Goal: Task Accomplishment & Management: Use online tool/utility

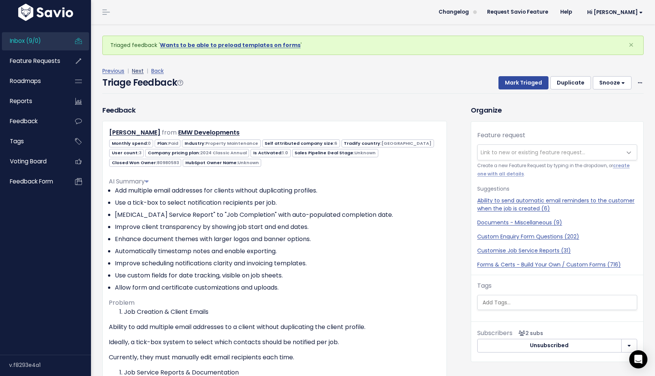
click at [140, 73] on link "Next" at bounding box center [138, 71] width 12 height 8
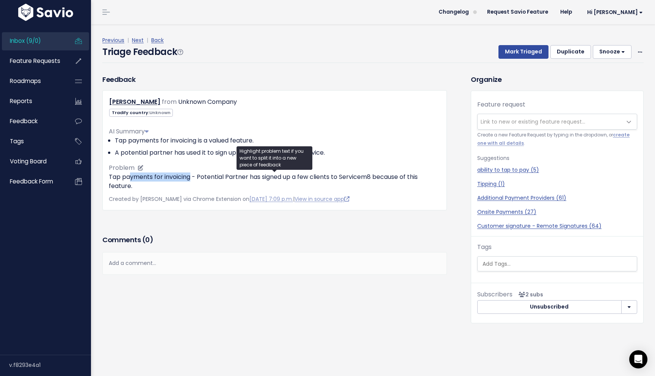
drag, startPoint x: 191, startPoint y: 179, endPoint x: 128, endPoint y: 179, distance: 62.9
click at [128, 179] on p "Tap payments for invoicing - Potential Partner has signed up a few clients to S…" at bounding box center [275, 181] width 332 height 18
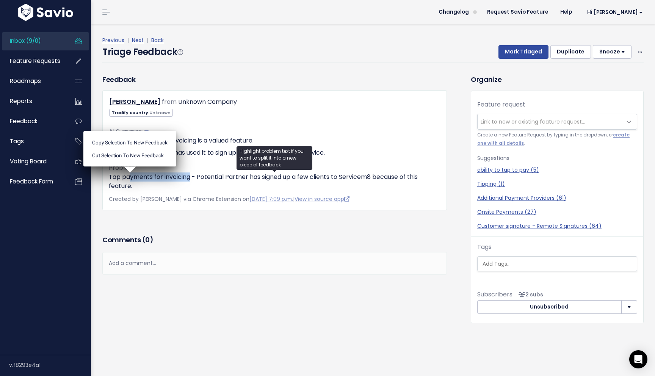
click at [167, 220] on div "Feedback Penny Fletcher from Unknown Company Unknown" at bounding box center [275, 153] width 356 height 159
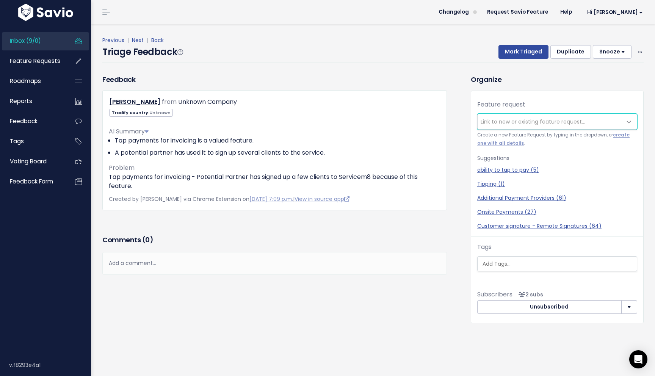
click at [511, 117] on span "Link to new or existing feature request..." at bounding box center [550, 121] width 144 height 15
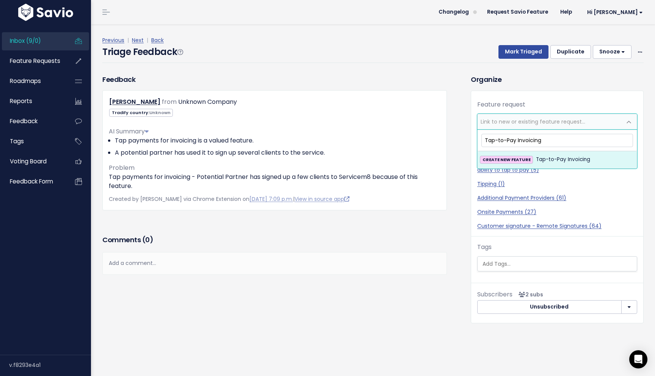
type input "Tap-to-Pay Invoicing"
click at [554, 161] on span "Tap-to-Pay Invoicing" at bounding box center [563, 159] width 54 height 9
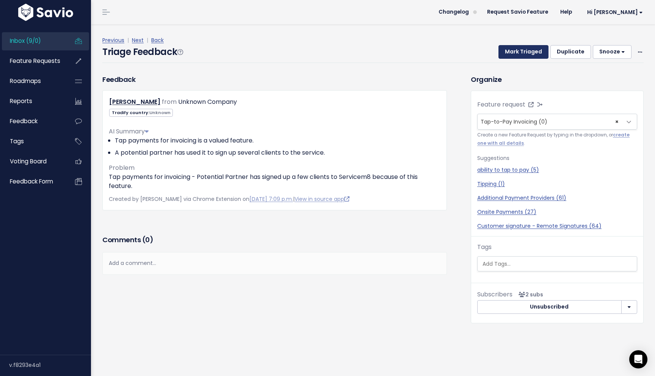
click at [522, 52] on button "Mark Triaged" at bounding box center [524, 52] width 50 height 14
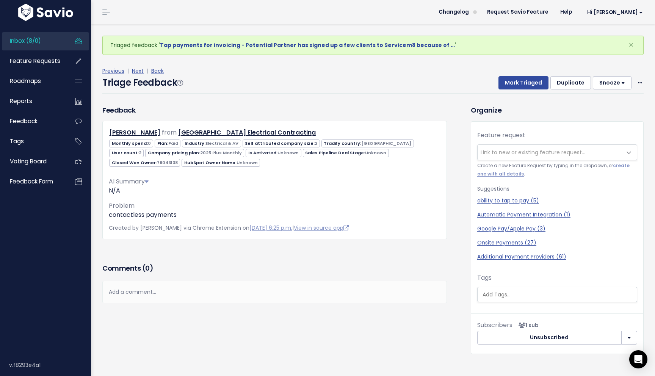
click at [511, 151] on span "Link to new or existing feature request..." at bounding box center [533, 153] width 105 height 8
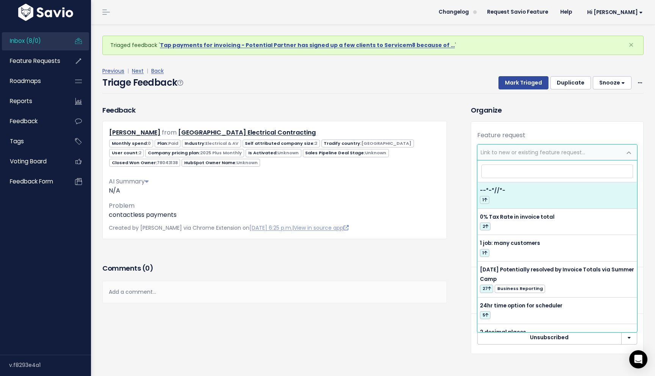
type input "Tap-to-Pay Invoicing"
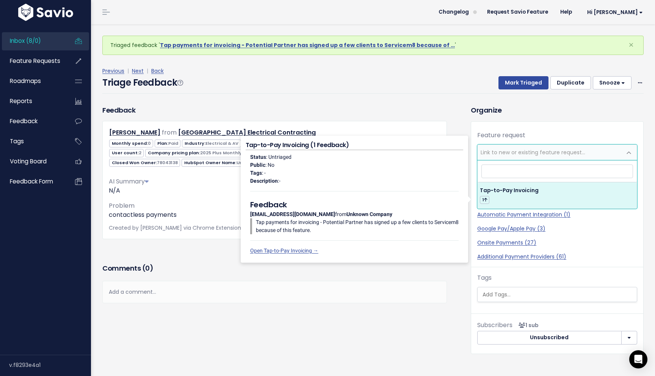
select select "64378"
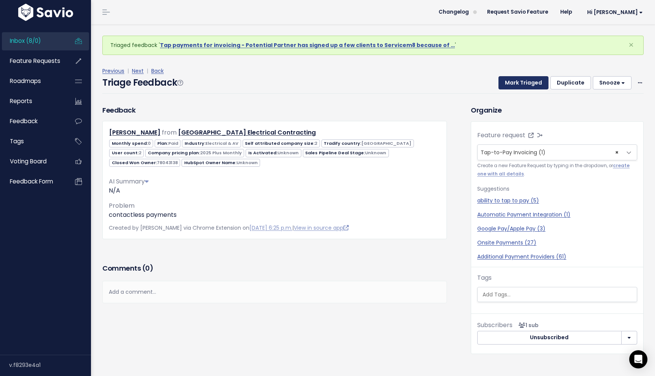
click at [520, 85] on button "Mark Triaged" at bounding box center [524, 83] width 50 height 14
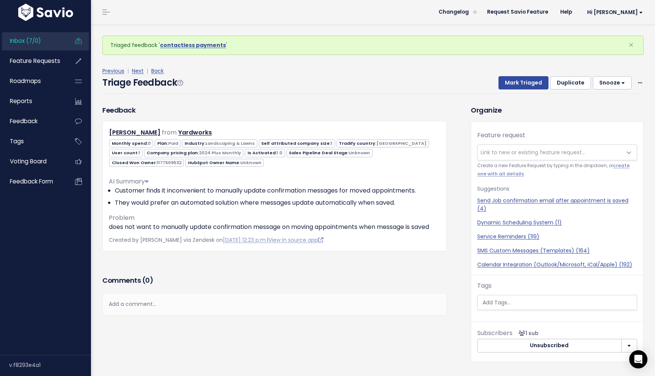
click at [364, 267] on div "Feedback Giles Coverdale from Yardworks" at bounding box center [275, 189] width 356 height 169
click at [136, 72] on link "Next" at bounding box center [138, 71] width 12 height 8
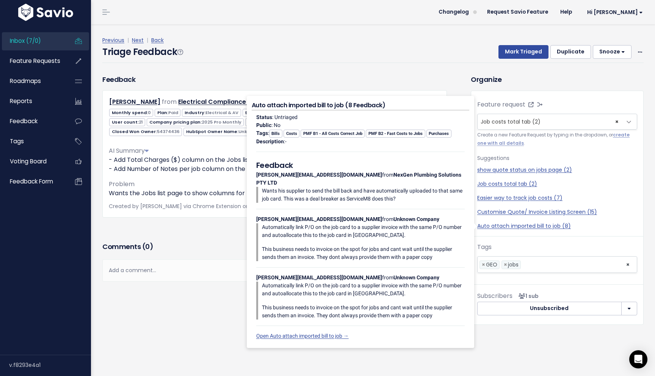
click at [204, 239] on div "Feedback Frank Zahra from Electrical Compliance Victoria Pty Ltd" at bounding box center [275, 157] width 356 height 166
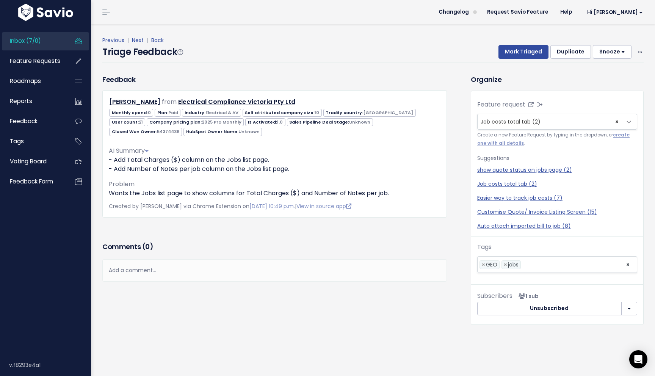
click at [303, 235] on div "Feedback Frank Zahra from Electrical Compliance Victoria Pty Ltd" at bounding box center [275, 157] width 356 height 166
drag, startPoint x: 142, startPoint y: 195, endPoint x: 165, endPoint y: 195, distance: 23.1
click at [165, 195] on p "Wants the Jobs list page to show columns for Total Charges ($) and Number of No…" at bounding box center [275, 193] width 332 height 9
copy p "Jobs list"
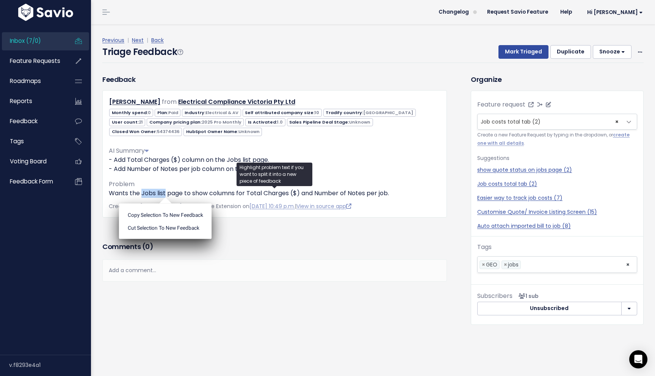
click at [545, 119] on span "× Job costs total tab (2)" at bounding box center [550, 121] width 144 height 15
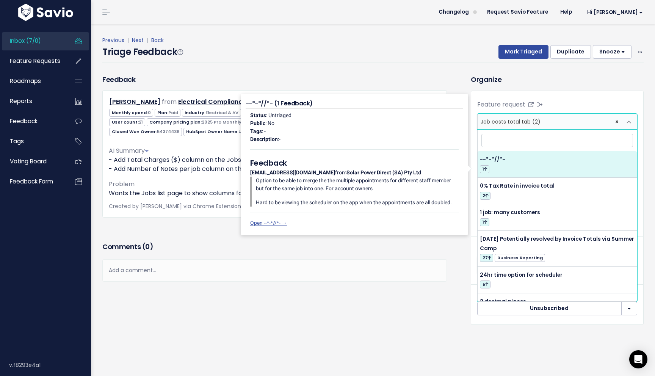
click at [565, 83] on h3 "Organize" at bounding box center [557, 79] width 173 height 10
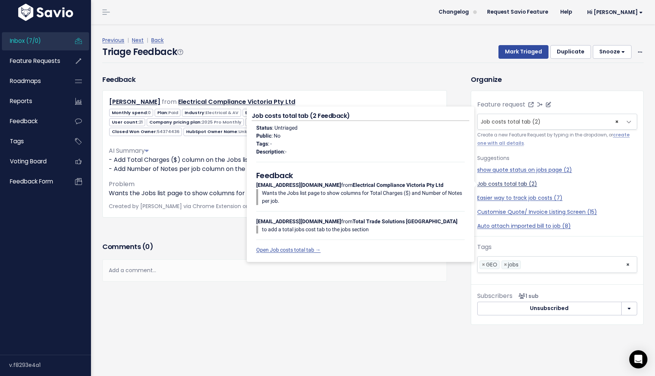
click at [523, 183] on link "Job costs total tab (2)" at bounding box center [557, 184] width 160 height 8
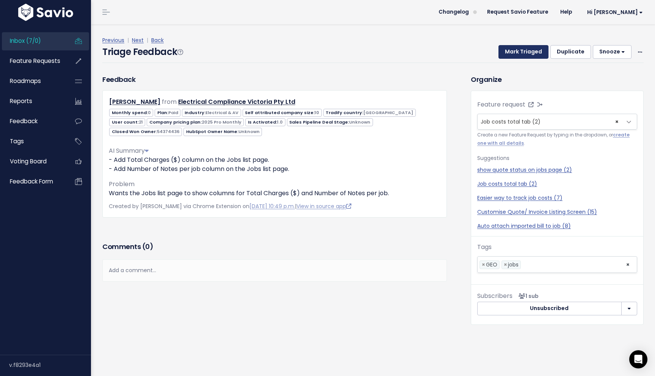
click at [526, 50] on button "Mark Triaged" at bounding box center [524, 52] width 50 height 14
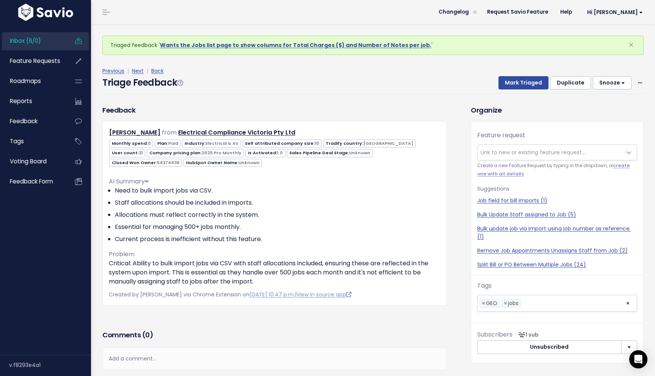
click at [323, 359] on div "Add a comment..." at bounding box center [274, 359] width 345 height 22
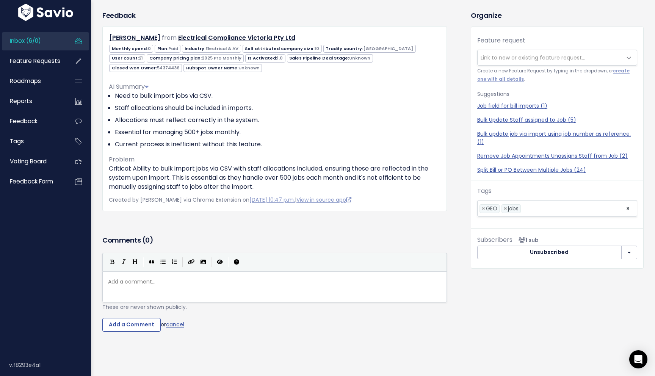
scroll to position [95, 0]
click at [327, 167] on p "Critical: Ability to bulk import jobs via CSV with staff allocations included, …" at bounding box center [275, 177] width 332 height 27
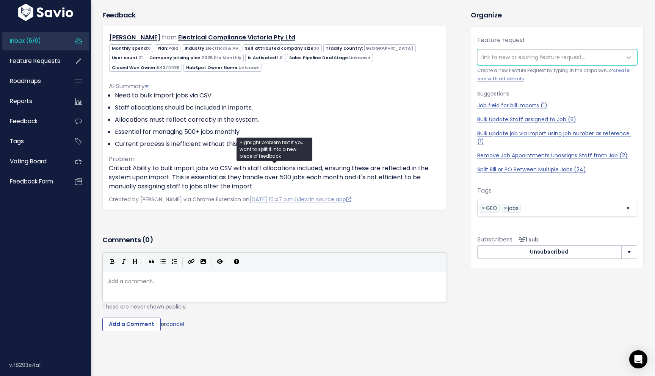
click at [564, 56] on span "Link to new or existing feature request..." at bounding box center [533, 57] width 105 height 8
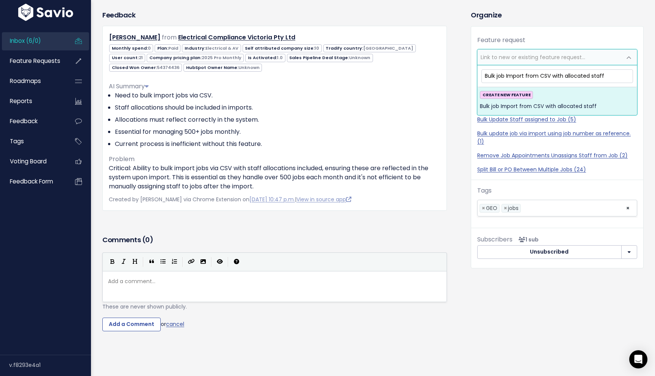
type input "Bulk job Import from CSV with allocated staff"
click at [544, 106] on span "Bulk job Import from CSV with allocated staff" at bounding box center [538, 106] width 117 height 9
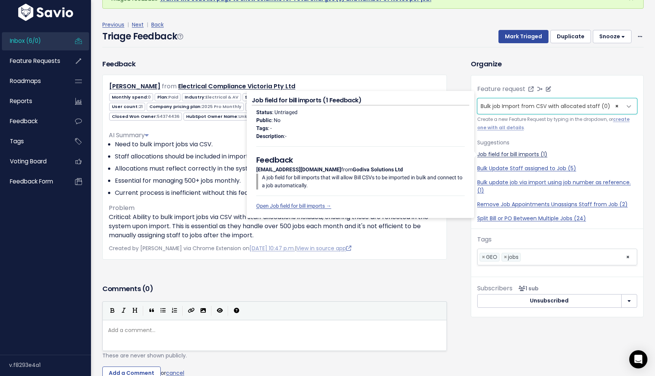
scroll to position [0, 0]
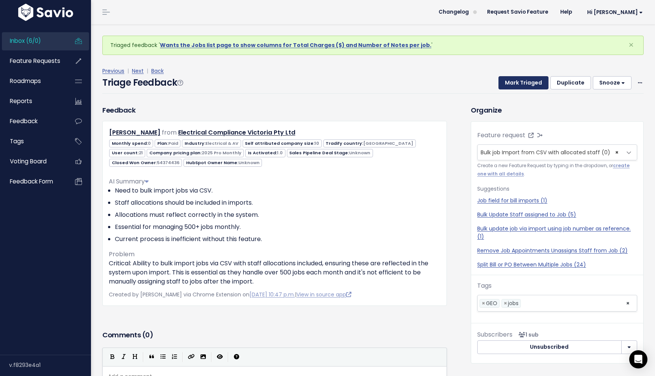
click at [515, 80] on button "Mark Triaged" at bounding box center [524, 83] width 50 height 14
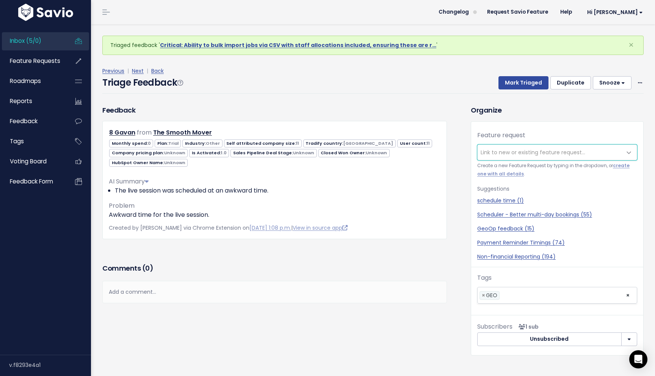
click at [519, 152] on span "Link to new or existing feature request..." at bounding box center [533, 153] width 105 height 8
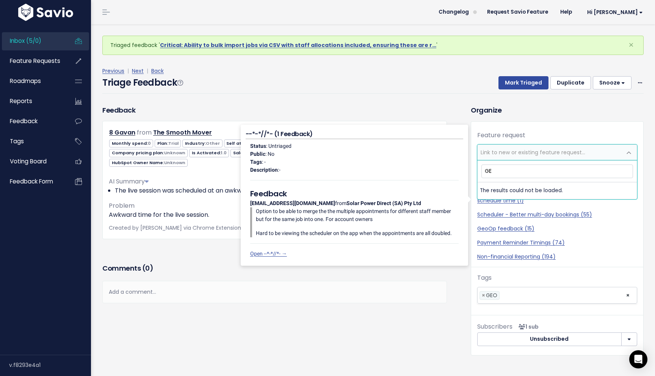
type input "GEO"
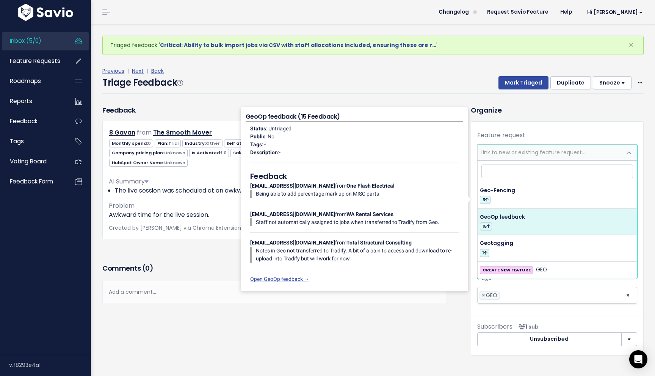
select select "61658"
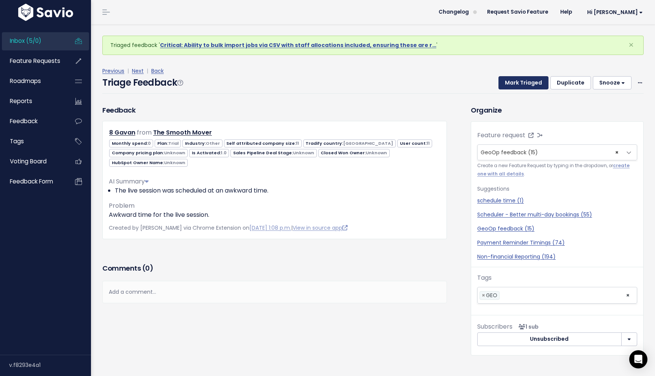
click at [529, 78] on button "Mark Triaged" at bounding box center [524, 83] width 50 height 14
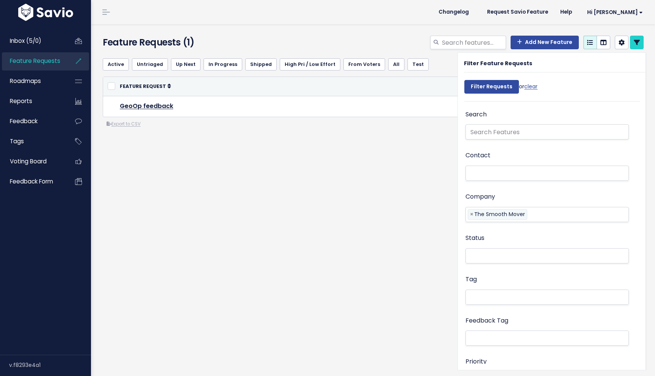
select select
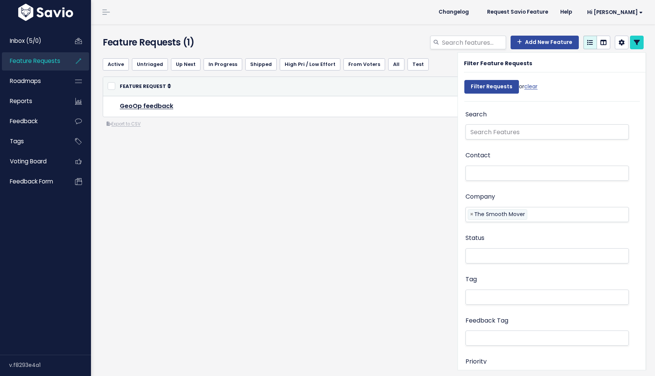
select select
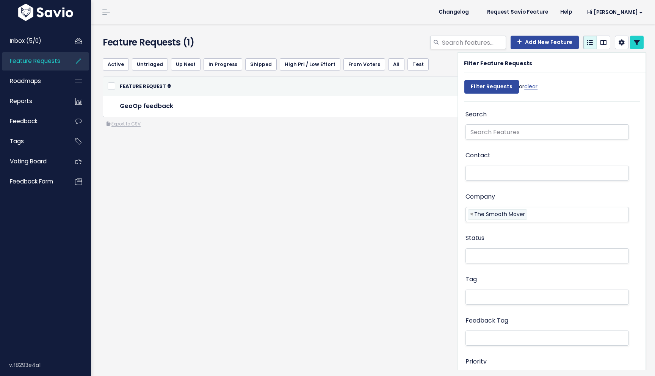
select select
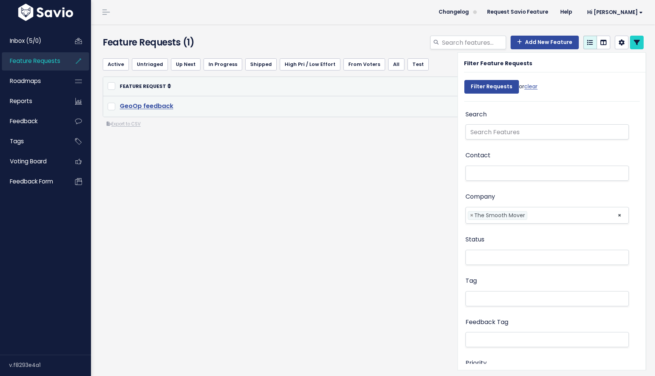
click at [158, 107] on link "GeoOp feedback" at bounding box center [146, 106] width 53 height 9
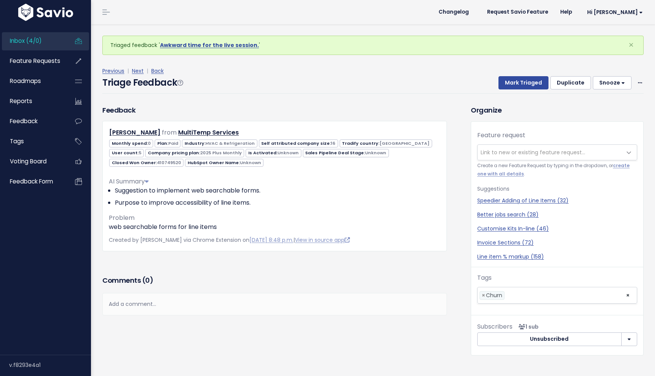
click at [268, 275] on div "Comments ( 0 )" at bounding box center [274, 283] width 345 height 19
click at [136, 72] on link "Next" at bounding box center [138, 71] width 12 height 8
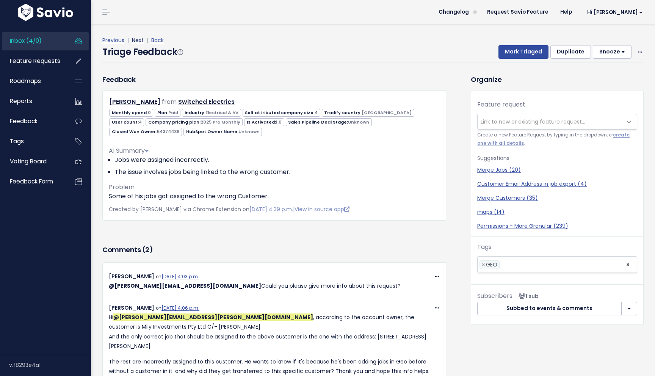
click at [139, 40] on link "Next" at bounding box center [138, 40] width 12 height 8
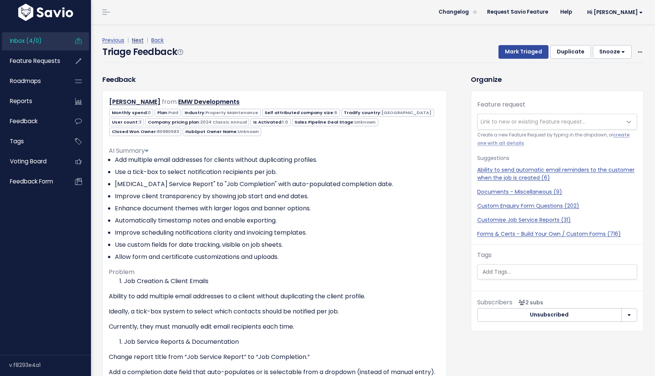
click at [140, 38] on link "Next" at bounding box center [138, 40] width 12 height 8
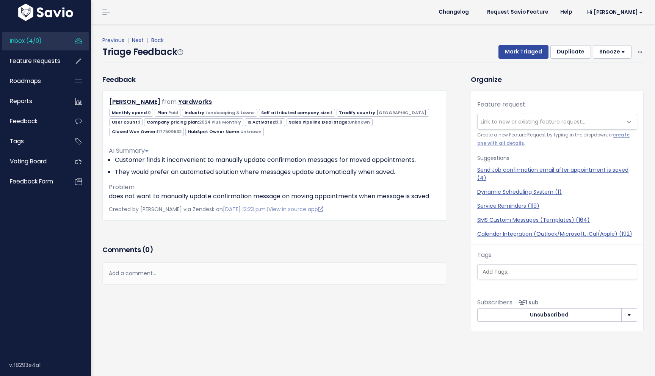
click at [217, 247] on h3 "Comments ( 0 )" at bounding box center [274, 250] width 345 height 11
